Goal: Use online tool/utility

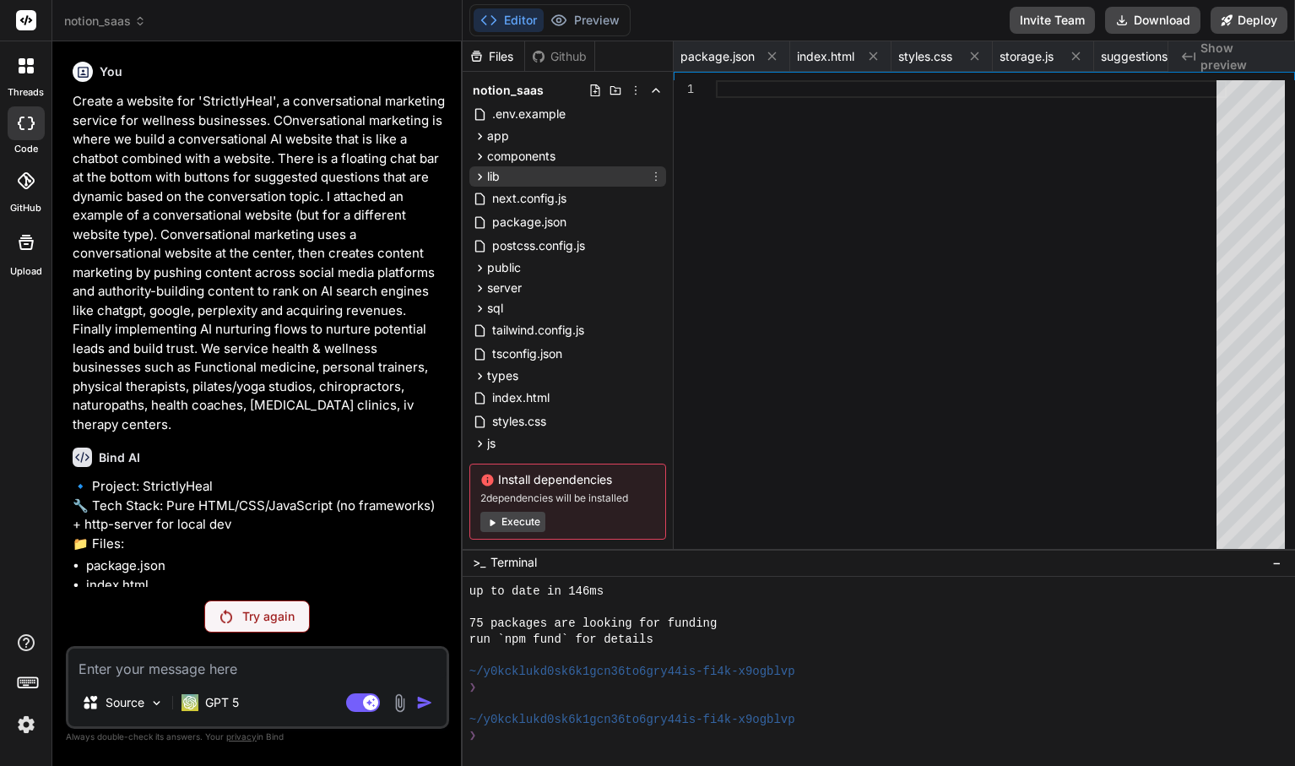
scroll to position [625, 0]
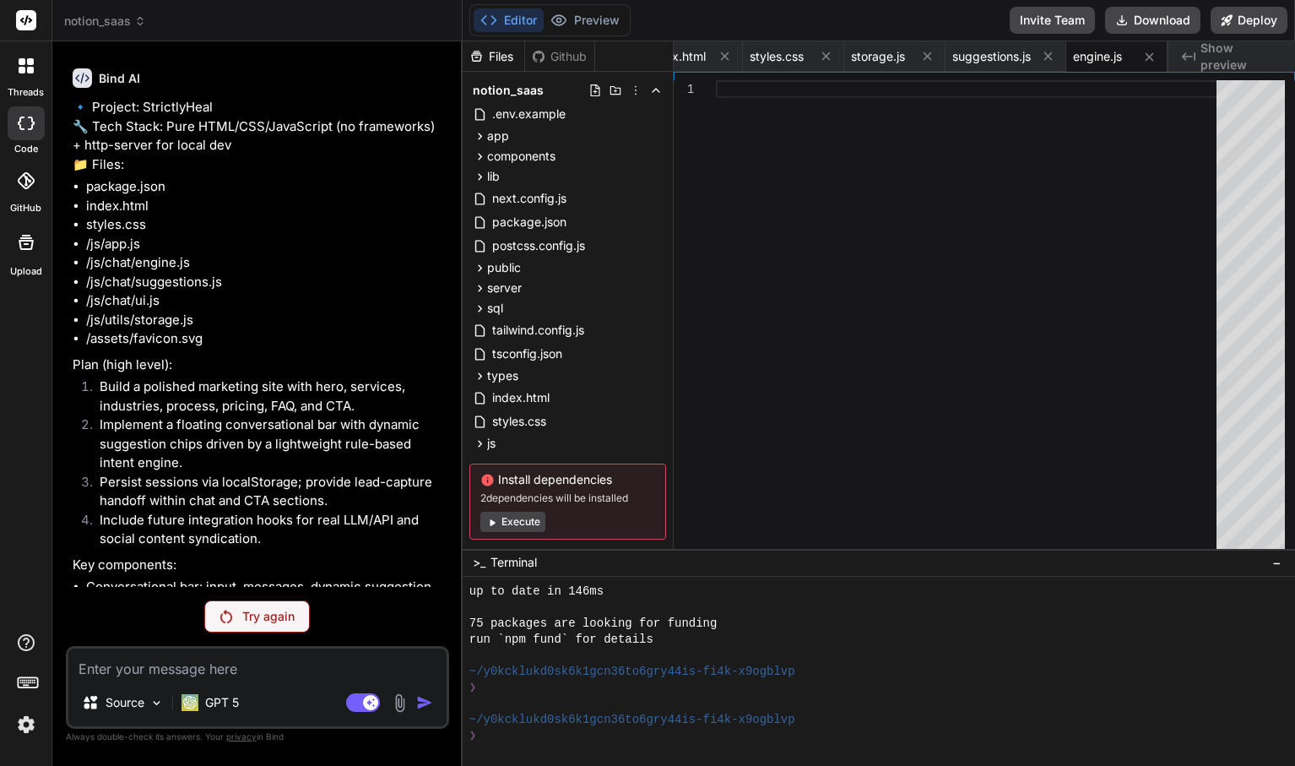
click at [280, 606] on div "Try again" at bounding box center [257, 616] width 106 height 32
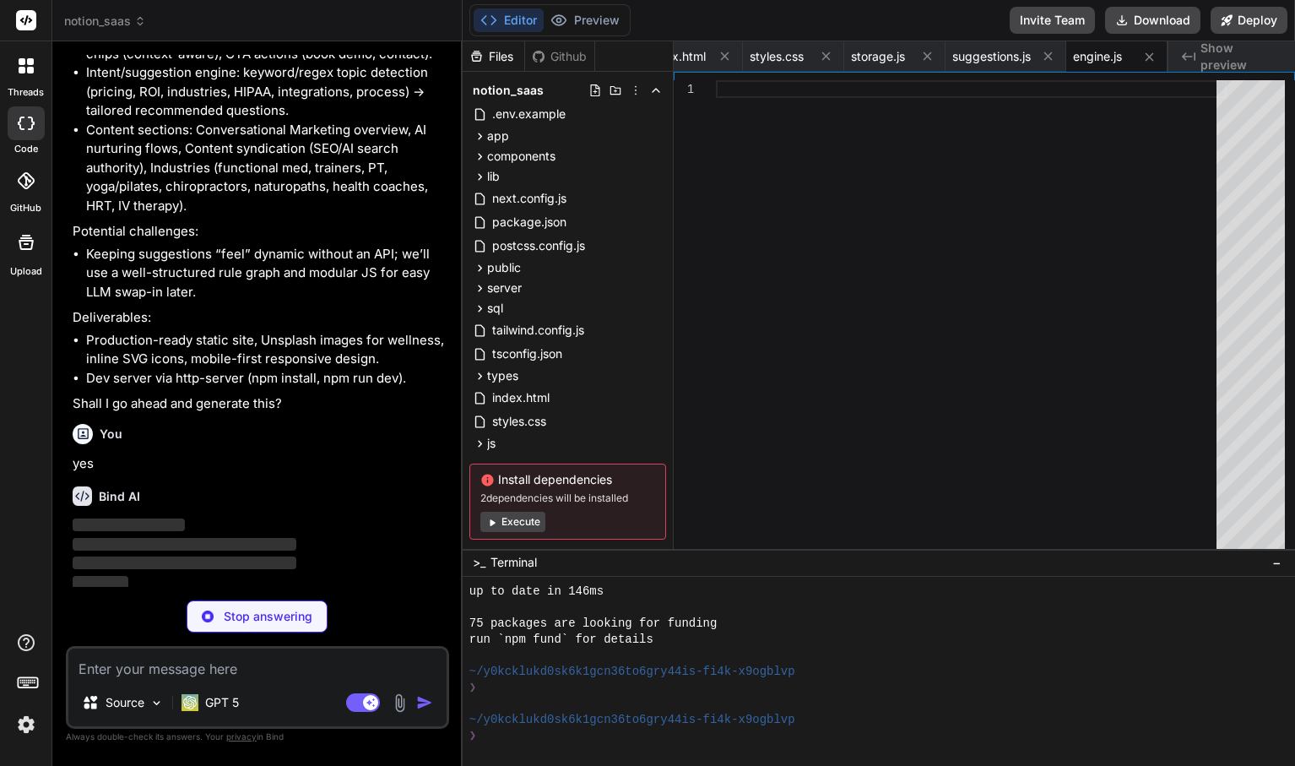
scroll to position [974, 0]
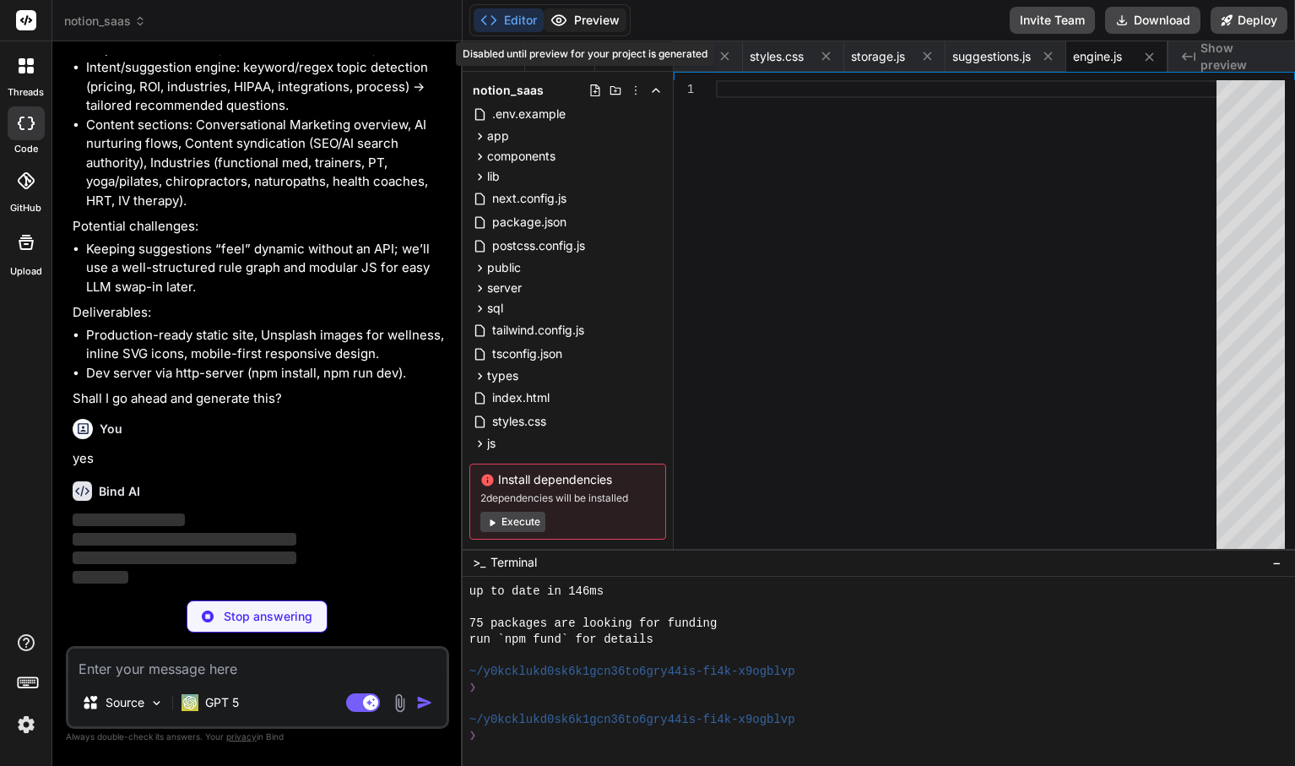
type textarea "x"
type textarea "event, }; }, };"
type textarea "x"
type textarea "} scrollToBottom() { this.messagesEl.scrollTop = this.messagesEl.scrollHeight; …"
type textarea "x"
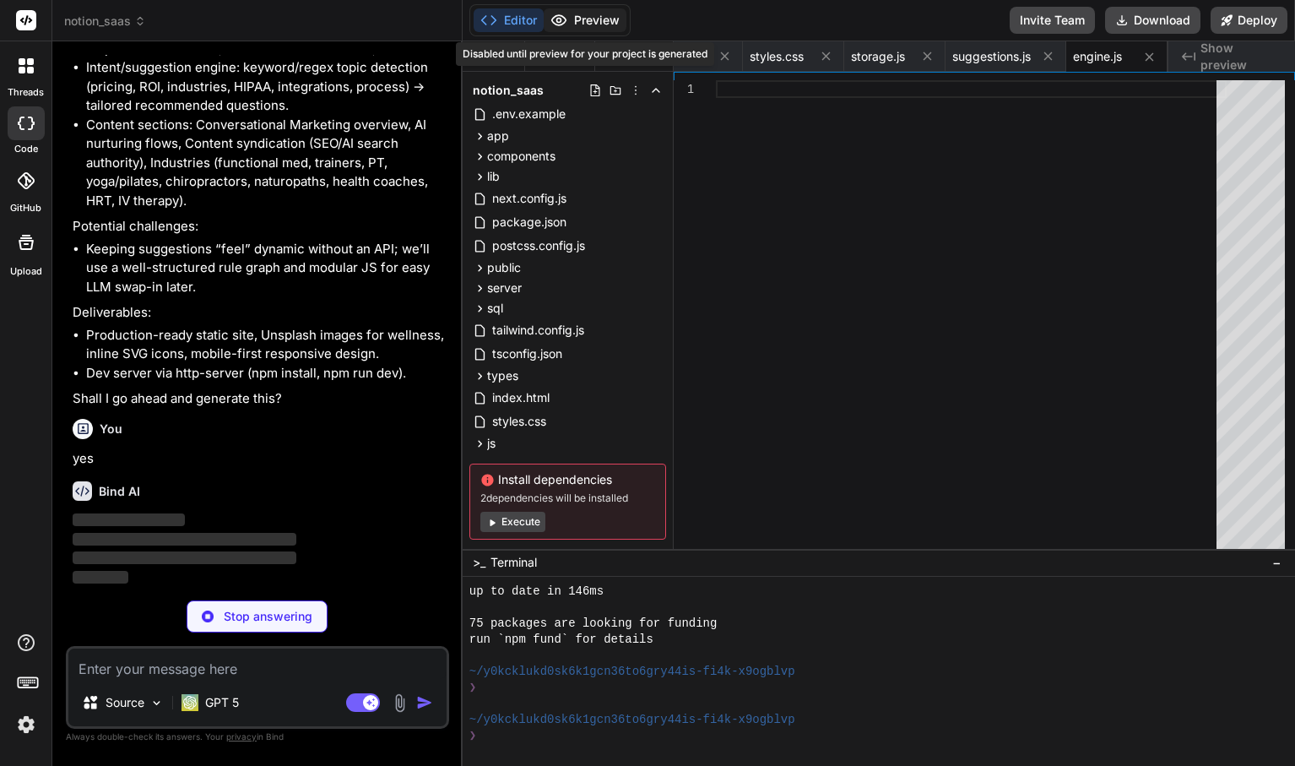
type textarea "// Improve initial suggestions if we restored a topic if (state.topic && state.…"
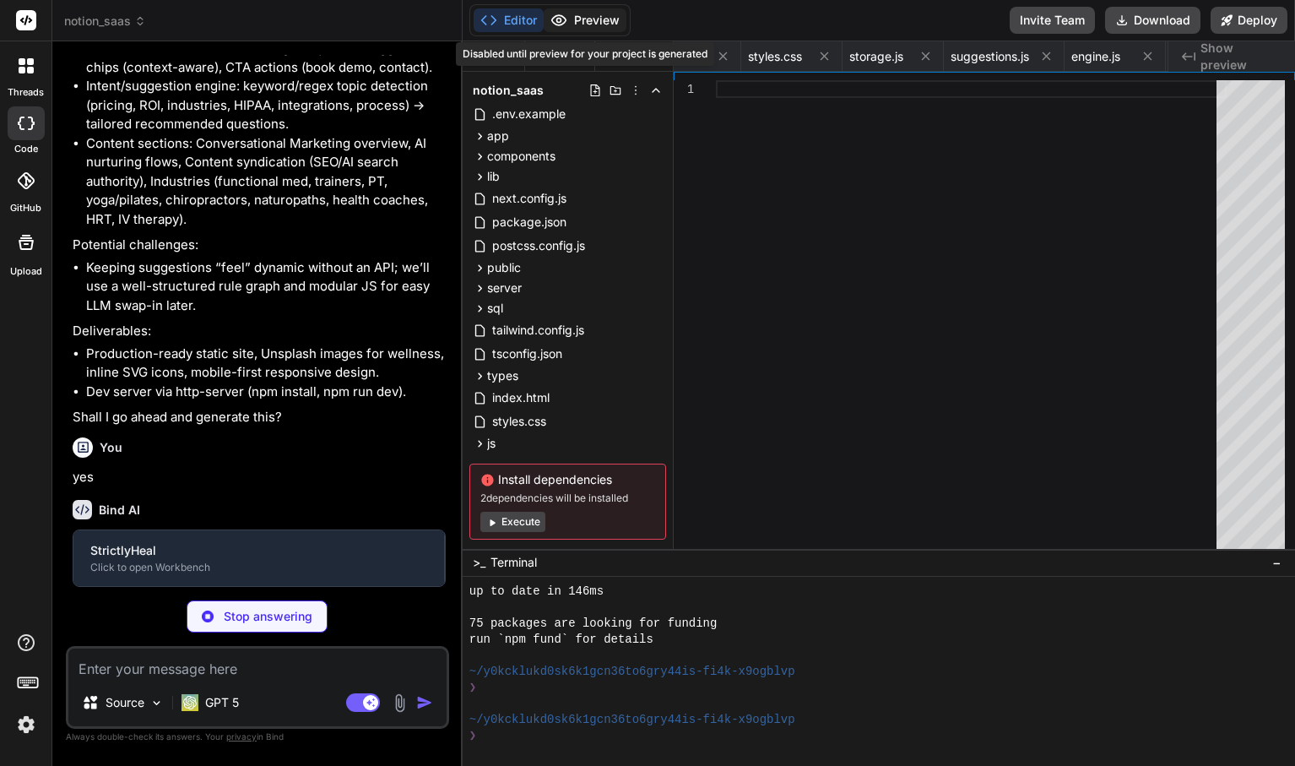
type textarea "x"
type textarea "stroke="url(#g)" stroke-width="18" stroke-linecap="round"/> <path d="M76 160c0-…"
type textarea "x"
